Goal: Task Accomplishment & Management: Manage account settings

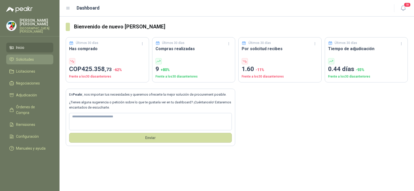
click at [27, 55] on link "Solicitudes" at bounding box center [29, 60] width 47 height 10
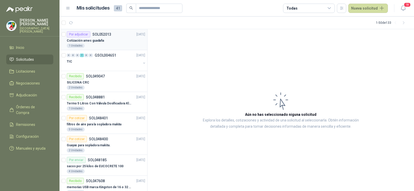
click at [95, 47] on div "1 Unidades" at bounding box center [106, 46] width 78 height 4
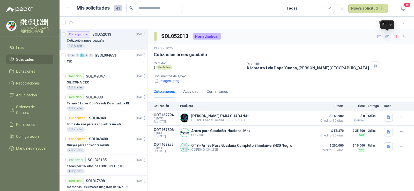
click at [387, 37] on icon "button" at bounding box center [387, 36] width 4 height 4
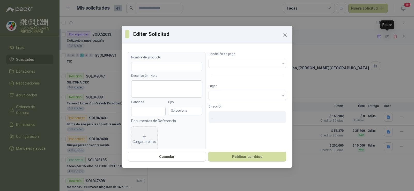
type input "**********"
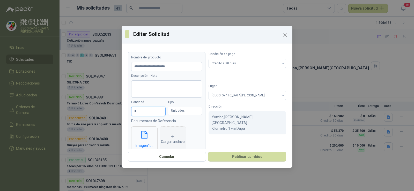
drag, startPoint x: 150, startPoint y: 111, endPoint x: 69, endPoint y: 82, distance: 85.9
click at [69, 82] on div "**********" at bounding box center [207, 95] width 414 height 191
type input "*"
click at [259, 161] on button "Publicar cambios" at bounding box center [247, 157] width 78 height 10
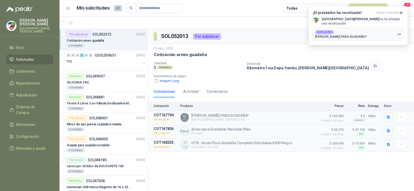
click at [105, 38] on div "Cotización arnes guadaña" at bounding box center [106, 40] width 78 height 6
click at [356, 36] on button "COT167794 ARNES PARA GUADAÑA*" at bounding box center [357, 34] width 90 height 13
click at [350, 30] on div "COT167806 Arnes para Guadañar Nacional Max" at bounding box center [340, 34] width 51 height 8
